Goal: Task Accomplishment & Management: Use online tool/utility

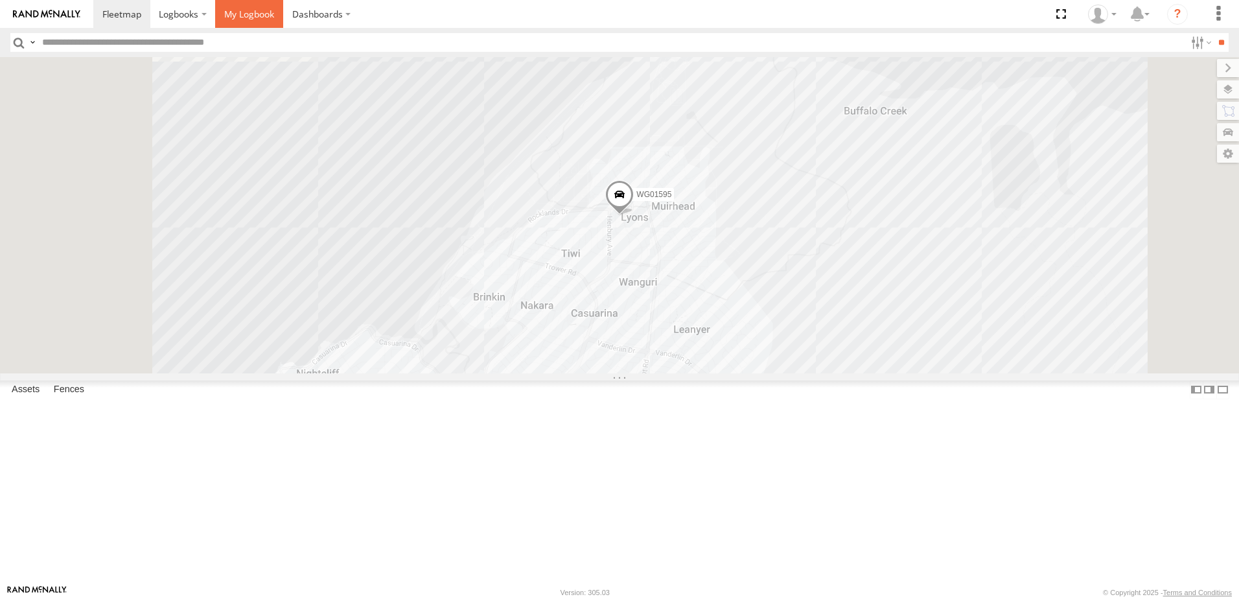
click at [237, 10] on span at bounding box center [249, 14] width 50 height 12
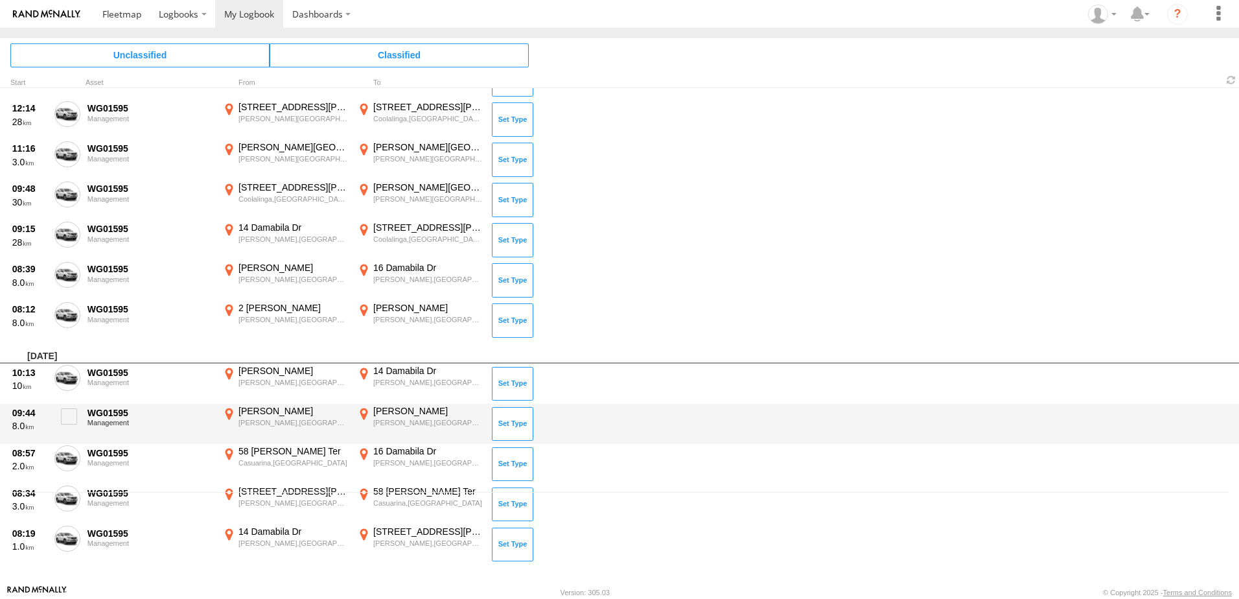
scroll to position [93, 0]
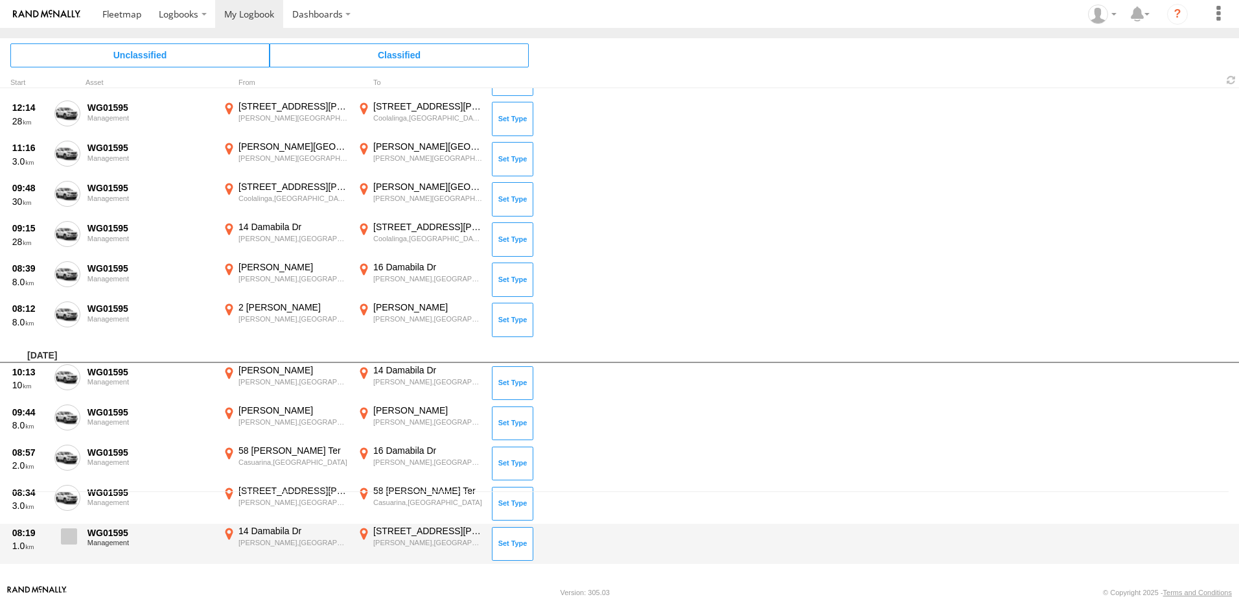
click at [64, 543] on span at bounding box center [69, 536] width 16 height 16
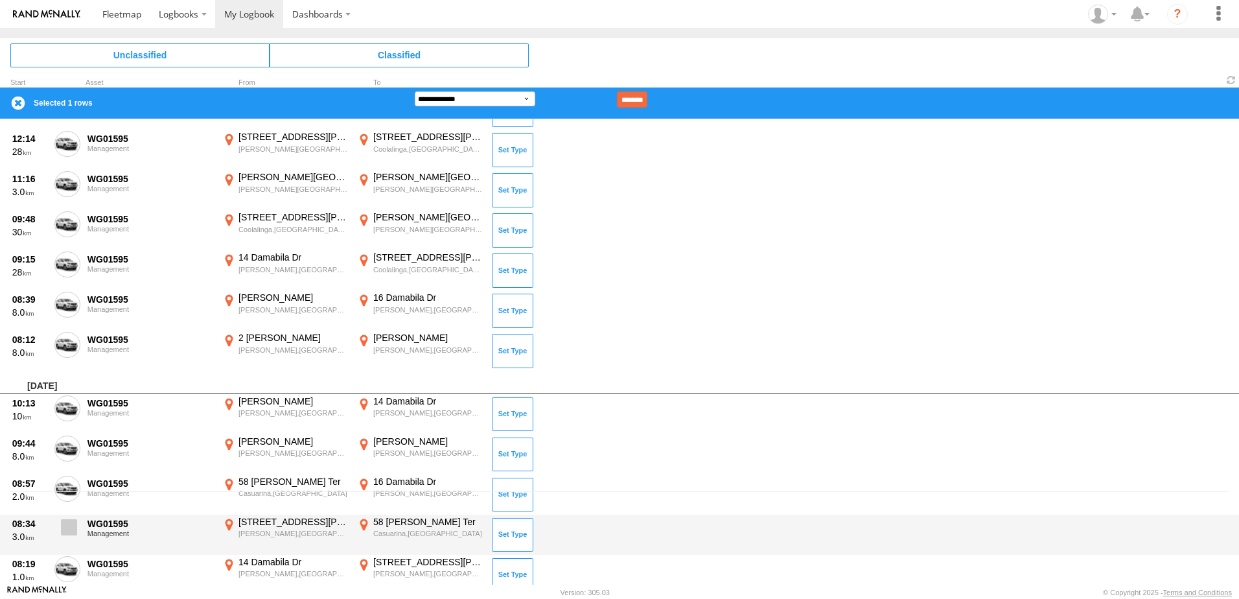
click at [65, 528] on span at bounding box center [69, 527] width 16 height 16
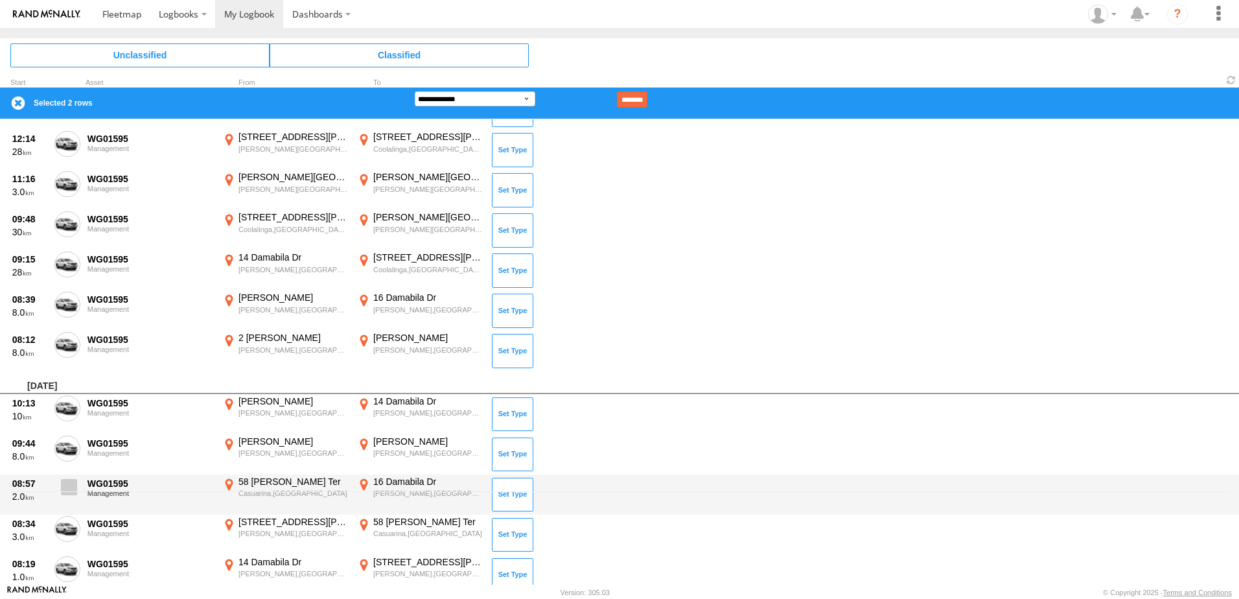
click at [71, 489] on span at bounding box center [69, 487] width 16 height 16
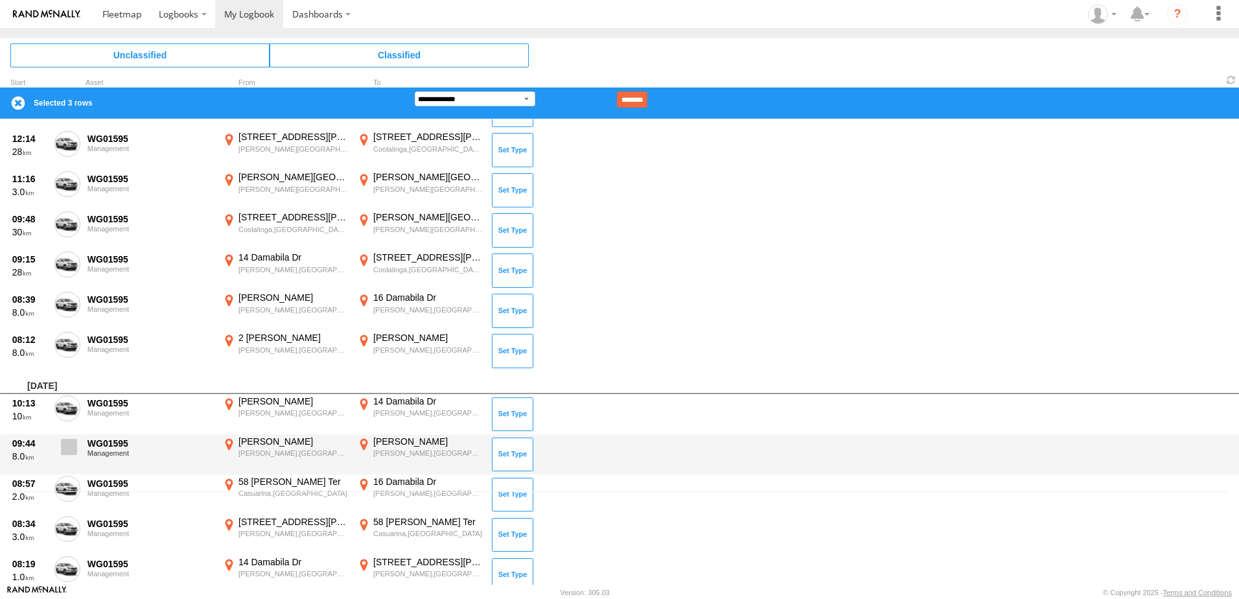
drag, startPoint x: 65, startPoint y: 449, endPoint x: 65, endPoint y: 442, distance: 6.5
click at [65, 449] on span at bounding box center [69, 447] width 16 height 16
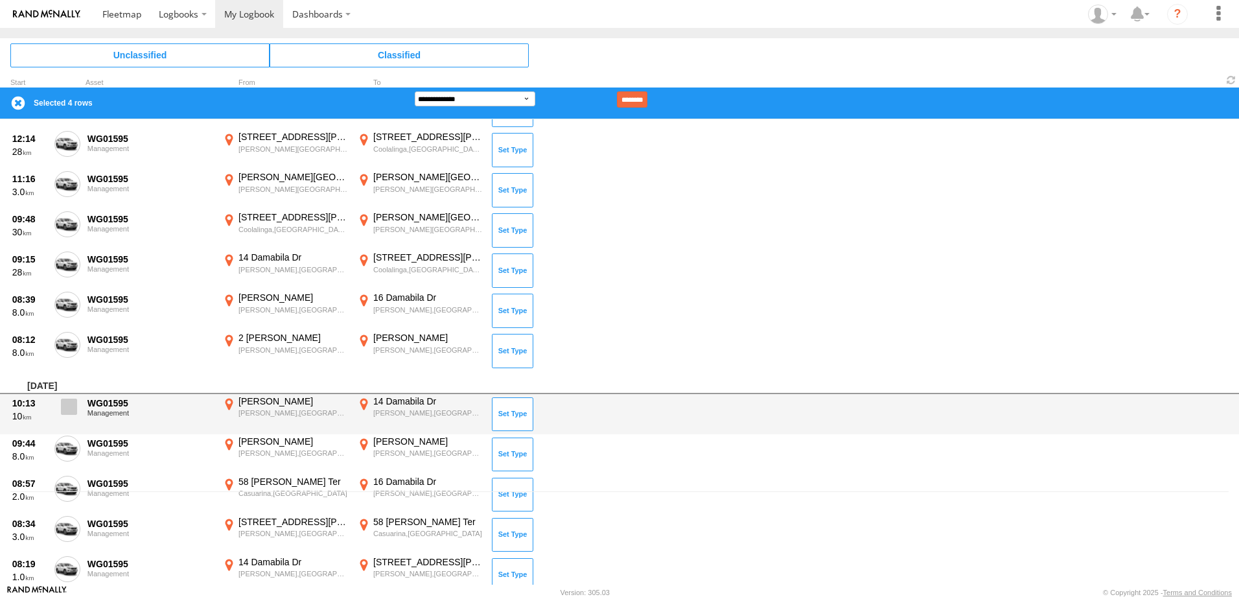
click at [67, 407] on span at bounding box center [69, 407] width 16 height 16
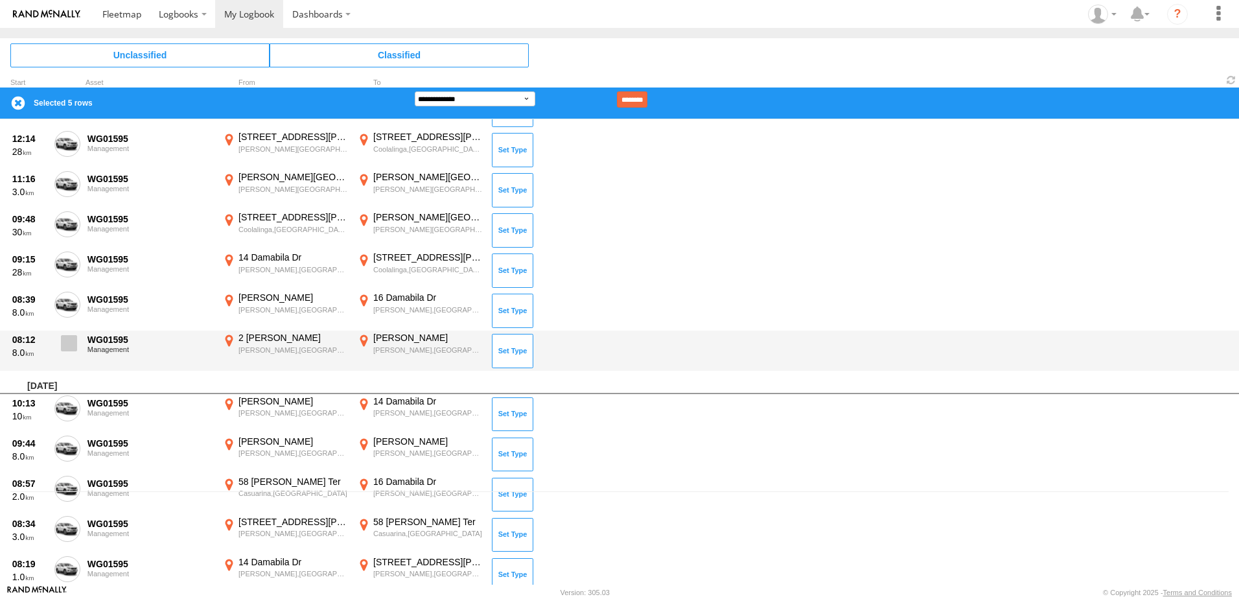
click at [73, 340] on span at bounding box center [69, 343] width 16 height 16
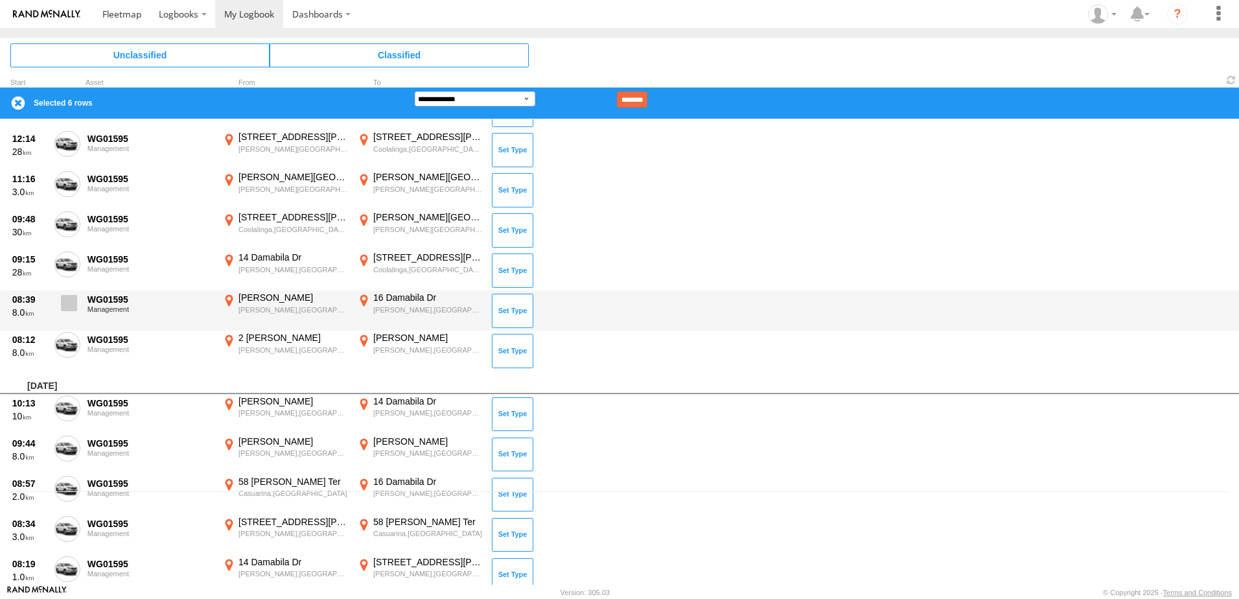
click at [69, 303] on span at bounding box center [69, 303] width 16 height 16
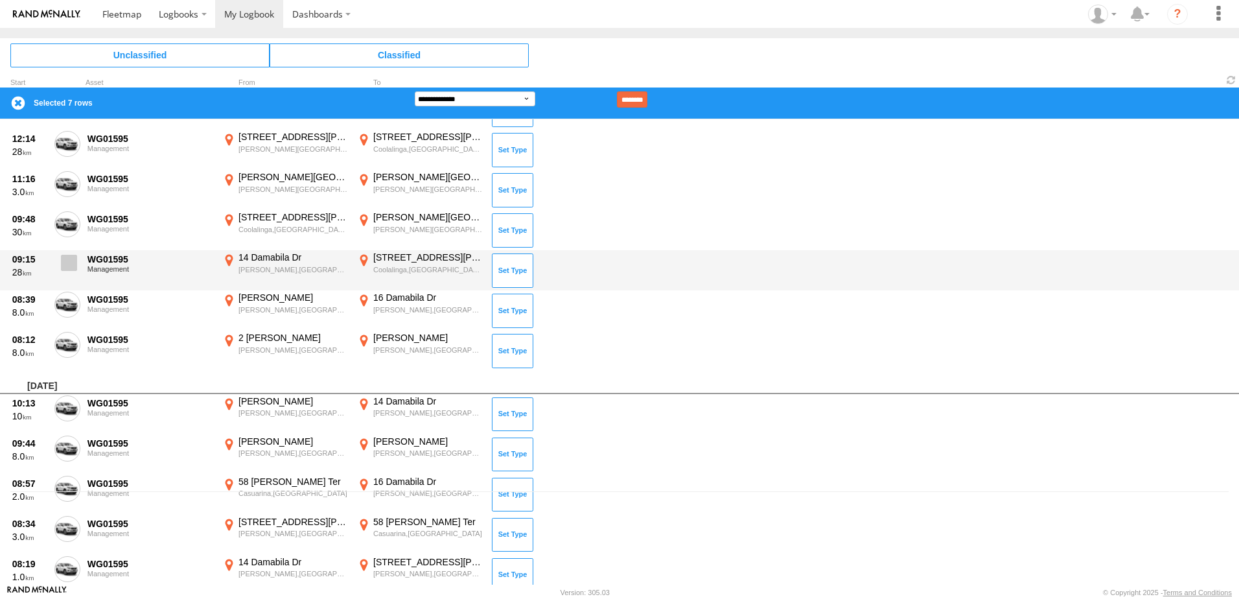
click at [69, 255] on span at bounding box center [69, 263] width 16 height 16
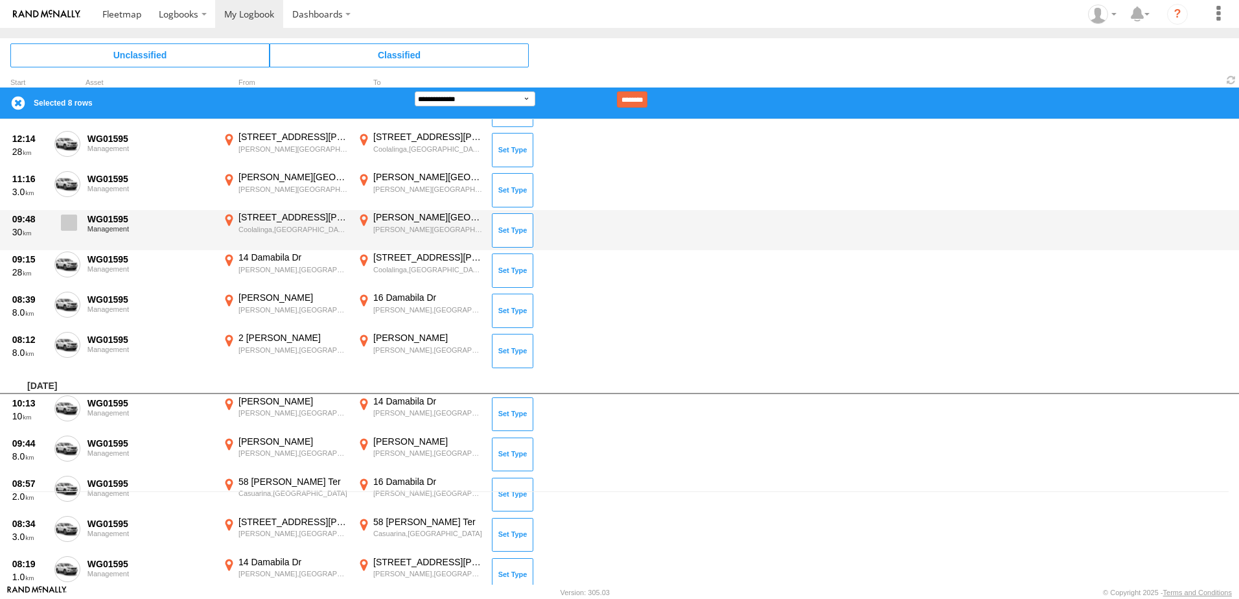
click at [67, 224] on span at bounding box center [69, 223] width 16 height 16
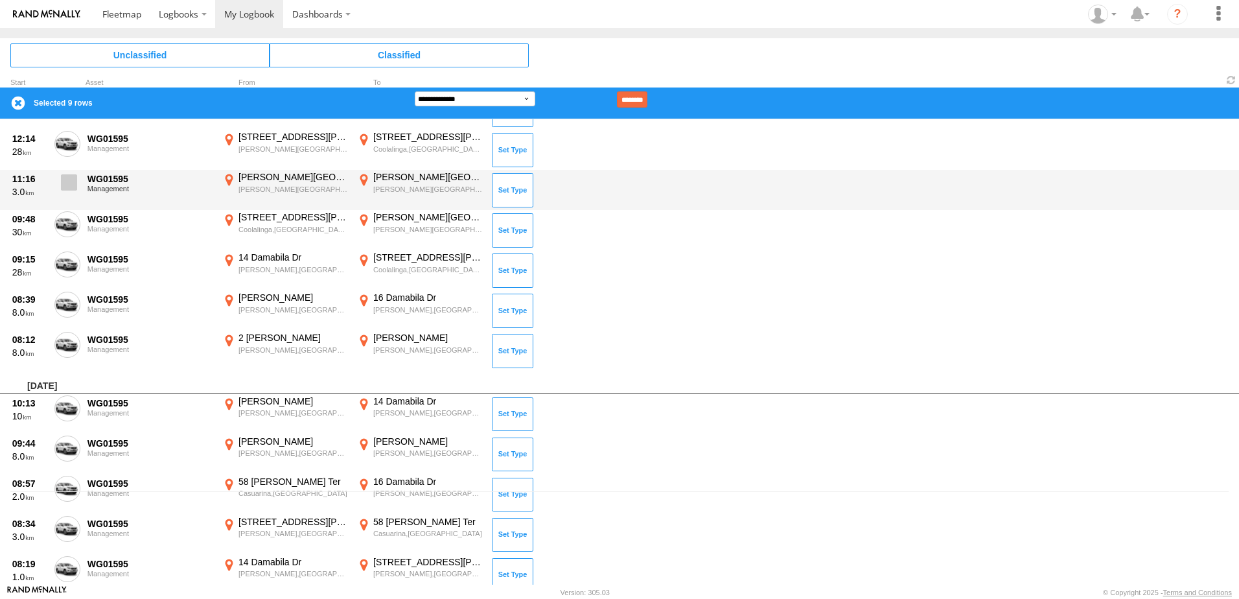
click at [65, 179] on span at bounding box center [69, 182] width 16 height 16
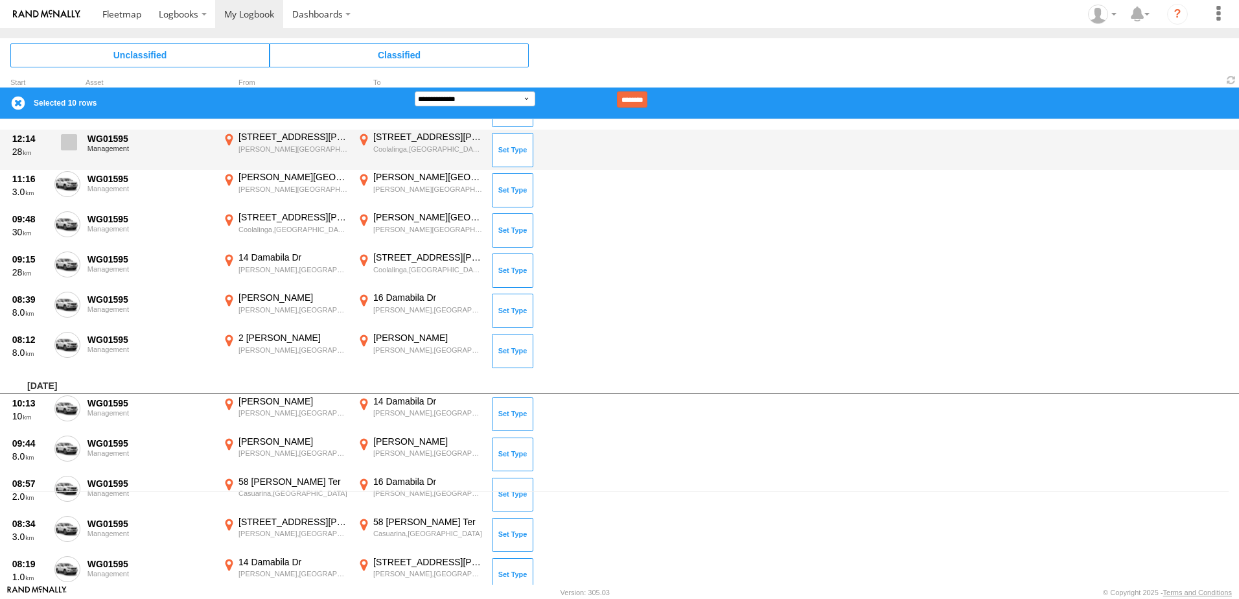
click at [67, 142] on span at bounding box center [69, 142] width 16 height 16
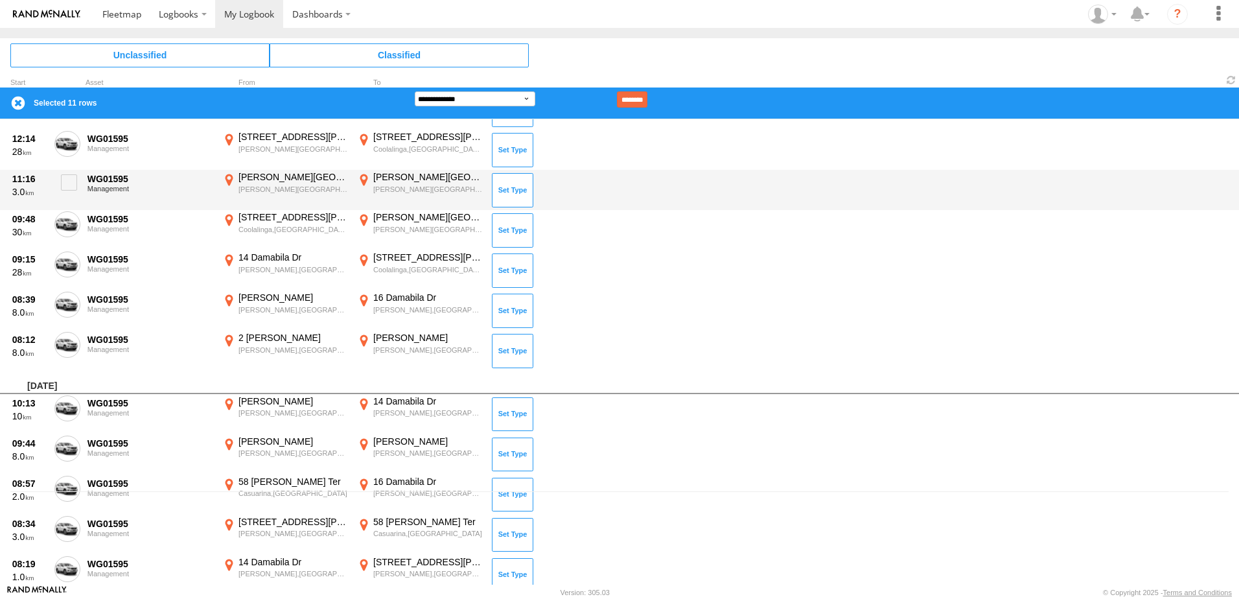
scroll to position [0, 0]
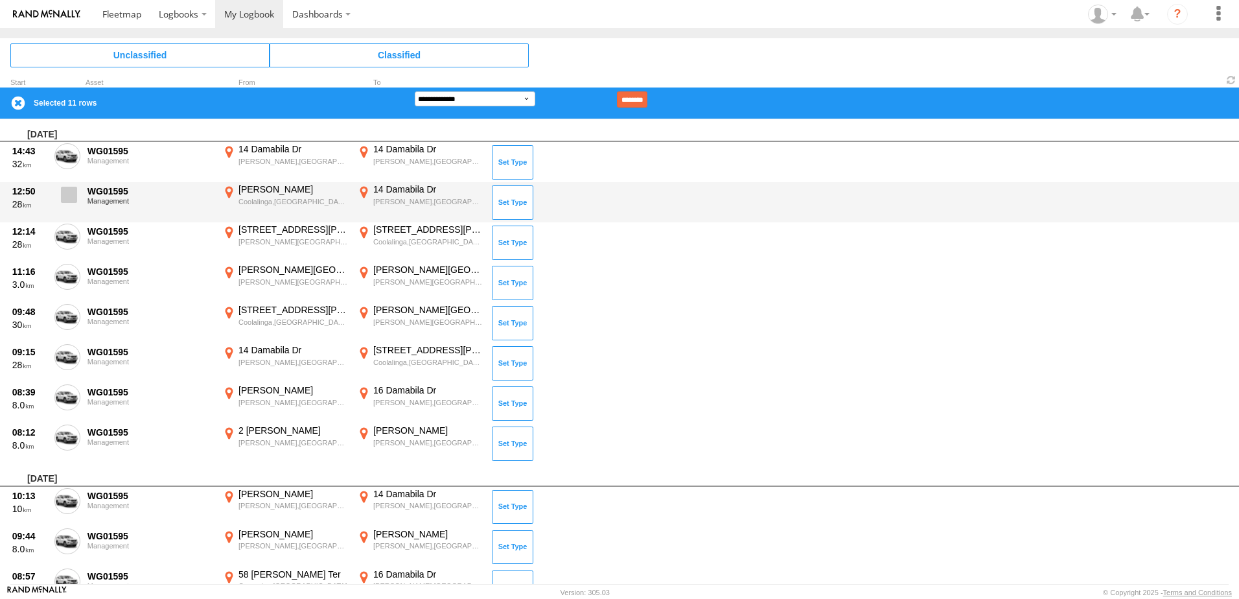
click at [67, 199] on span at bounding box center [69, 195] width 16 height 16
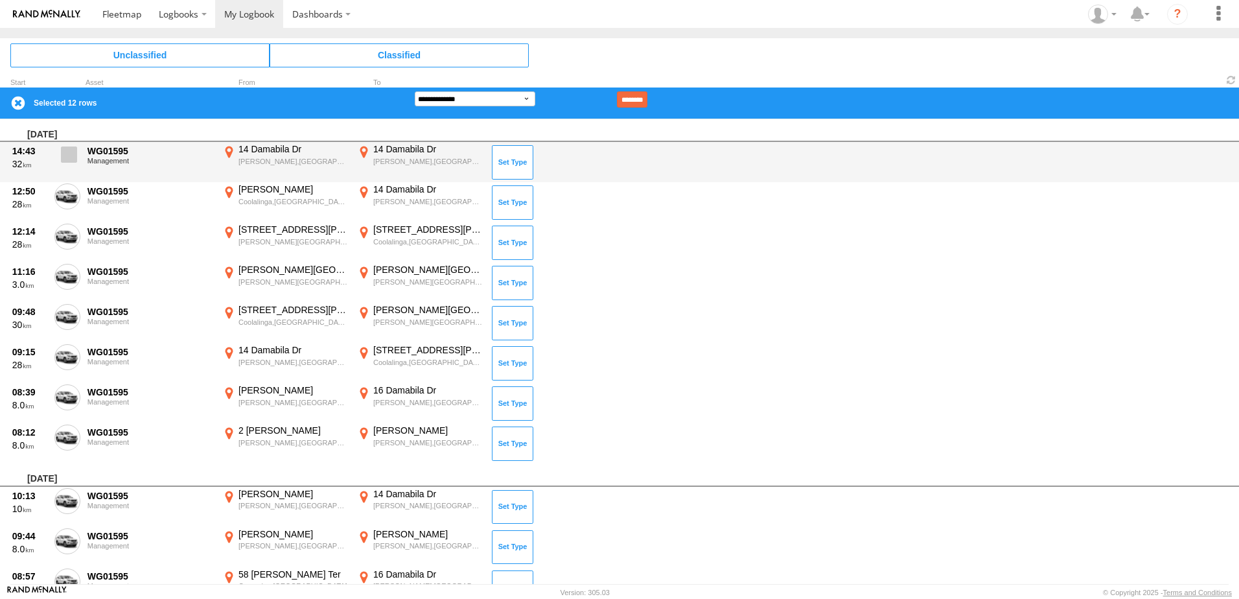
click at [65, 152] on span at bounding box center [69, 154] width 16 height 16
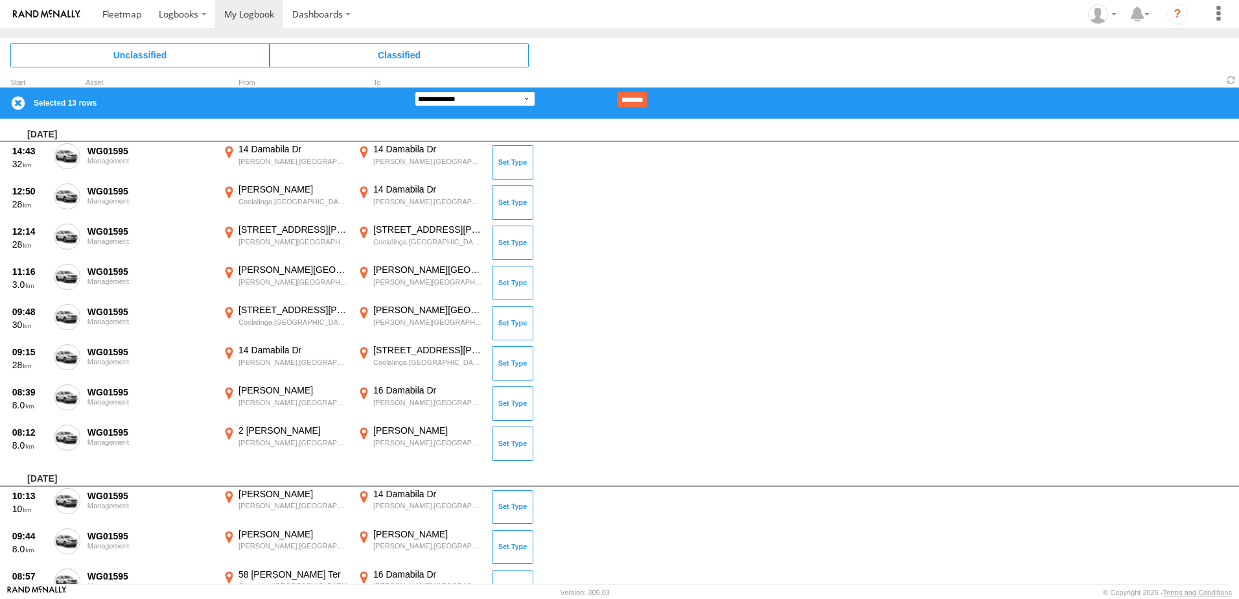
click at [524, 99] on select "**********" at bounding box center [475, 98] width 121 height 15
select select "**"
click at [415, 91] on select "**********" at bounding box center [475, 98] width 121 height 15
click at [648, 98] on input "********" at bounding box center [632, 99] width 30 height 16
